Goal: Transaction & Acquisition: Subscribe to service/newsletter

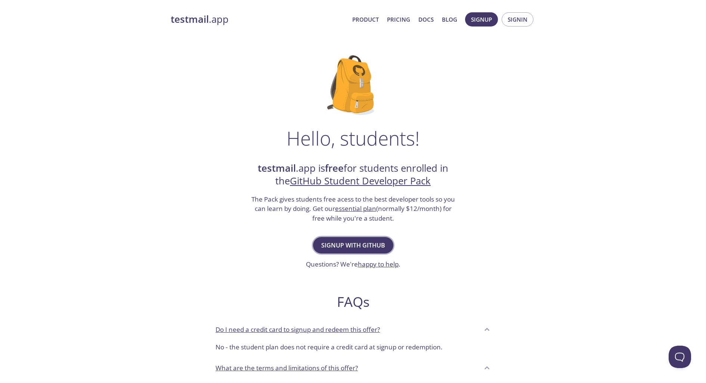
click at [348, 245] on span "Signup with GitHub" at bounding box center [353, 245] width 64 height 10
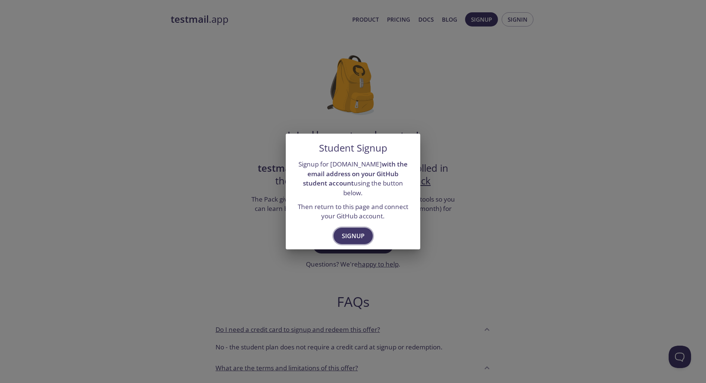
click at [358, 232] on span "Signup" at bounding box center [353, 236] width 23 height 10
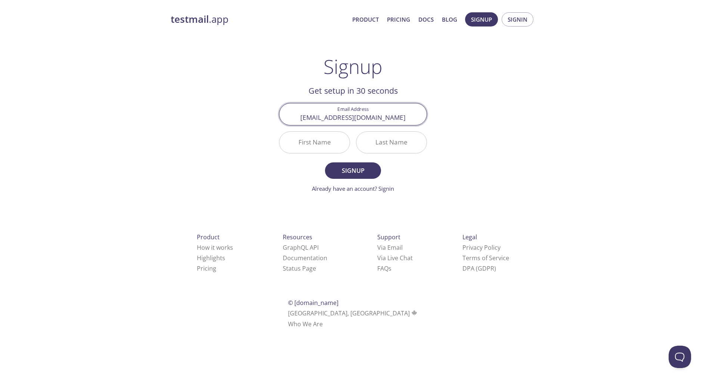
type input "[EMAIL_ADDRESS][DOMAIN_NAME]"
type input "Bilal"
type input "eddinaoui"
click at [325, 162] on button "Signup" at bounding box center [353, 170] width 56 height 16
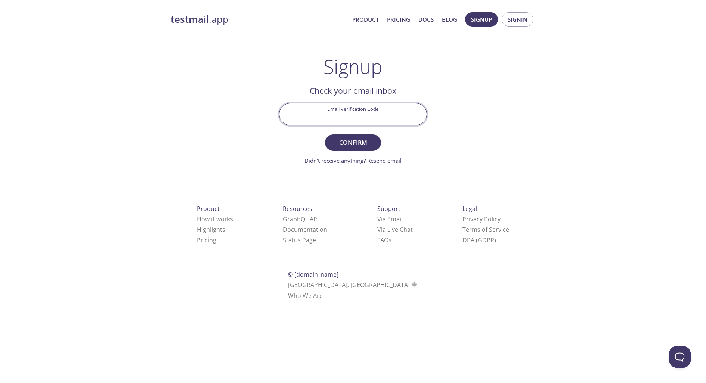
click at [357, 109] on input "Email Verification Code" at bounding box center [352, 113] width 147 height 21
paste input "N6SXBAK"
type input "N6SXBAK"
click at [353, 145] on span "Confirm" at bounding box center [353, 142] width 40 height 10
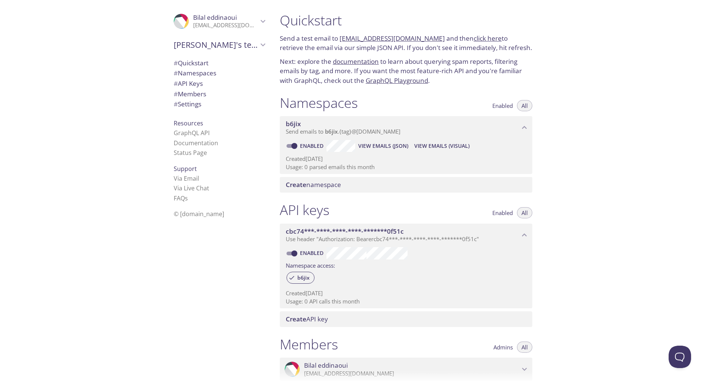
click at [493, 239] on p "Use header "Authorization: Bearer cbc74***-****-****-****-*******0f51c "" at bounding box center [403, 239] width 234 height 7
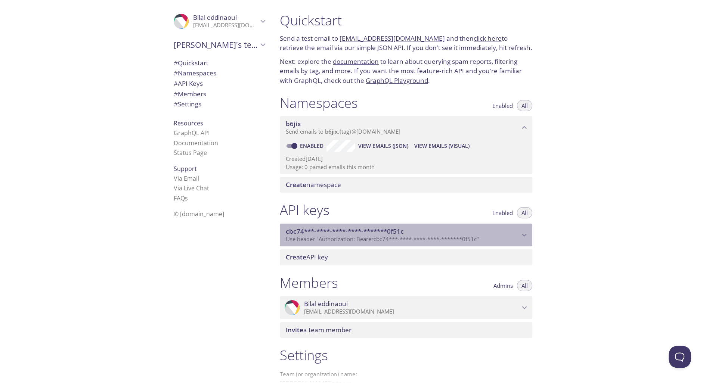
click at [494, 239] on p "Use header "Authorization: Bearer cbc74***-****-****-****-*******0f51c "" at bounding box center [403, 239] width 234 height 7
